Goal: Information Seeking & Learning: Learn about a topic

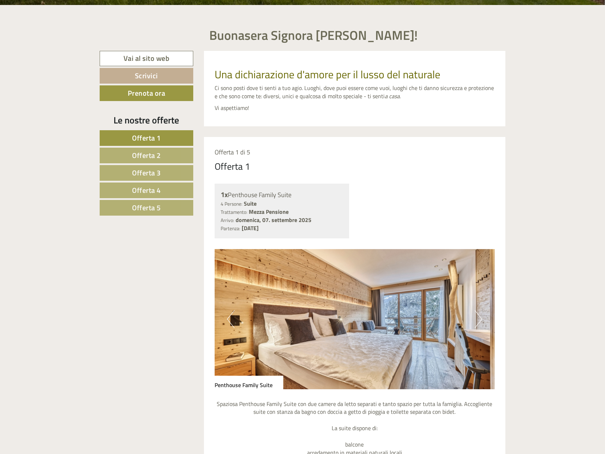
scroll to position [463, 0]
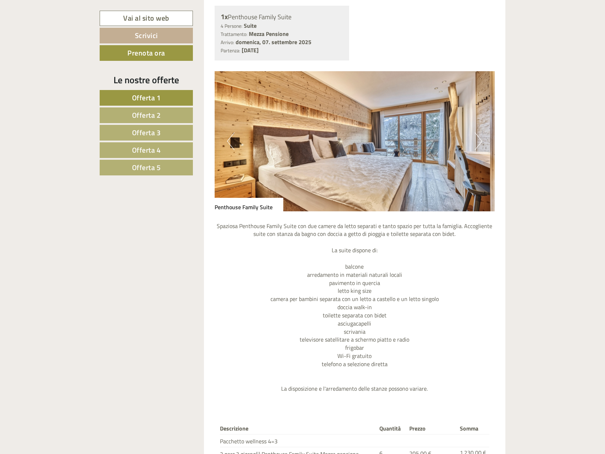
click at [148, 151] on span "Offerta 4" at bounding box center [146, 150] width 29 height 11
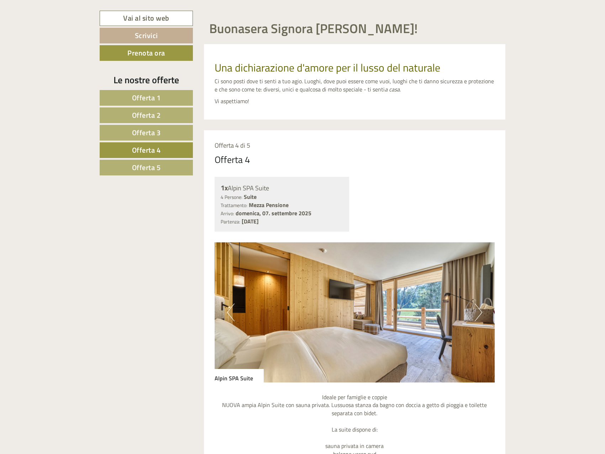
scroll to position [279, 0]
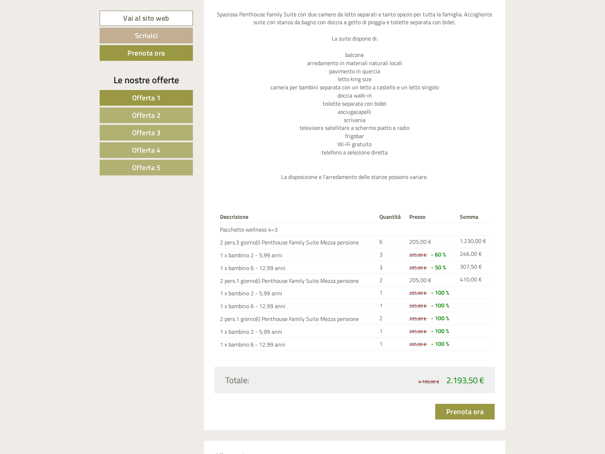
scroll to position [676, 0]
click at [145, 112] on span "Offerta 2" at bounding box center [146, 115] width 29 height 11
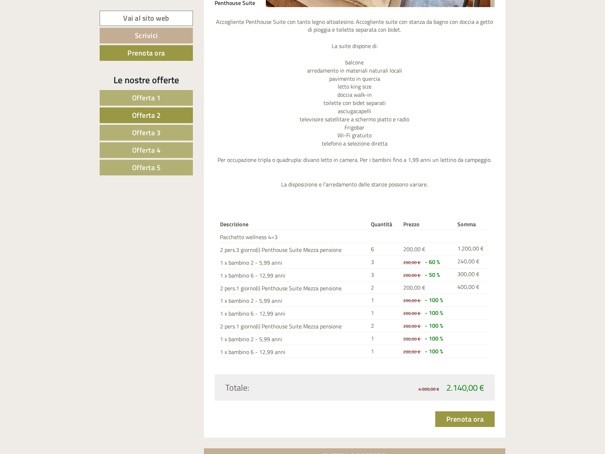
scroll to position [671, 0]
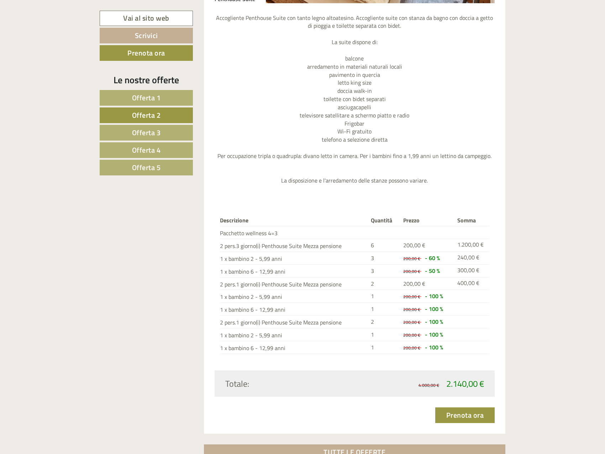
click at [162, 133] on link "Offerta 3" at bounding box center [146, 133] width 93 height 16
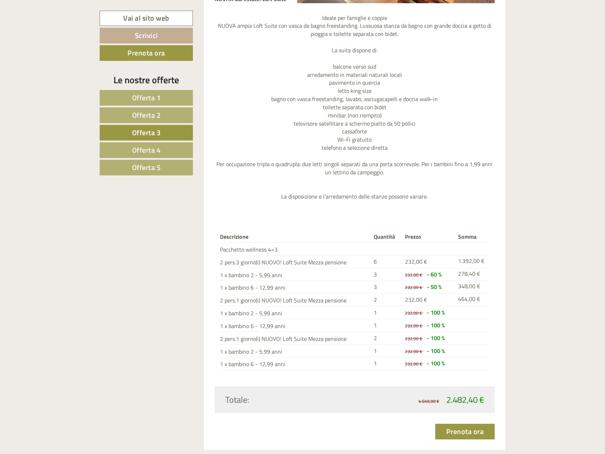
click at [515, 250] on div "Buonasera Signora [PERSON_NAME]! Una dichiarazione d'amore per il lusso del nat…" at bounding box center [302, 400] width 605 height 1562
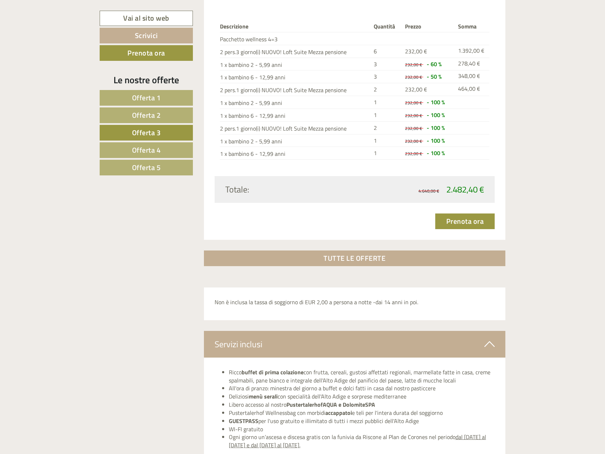
scroll to position [885, 0]
